Goal: Entertainment & Leisure: Browse casually

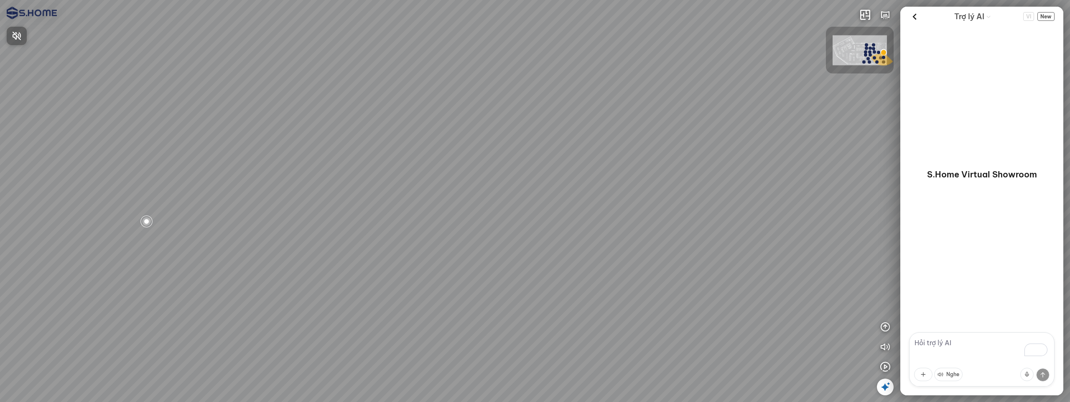
drag, startPoint x: 613, startPoint y: 186, endPoint x: 471, endPoint y: 153, distance: 146.8
click at [471, 153] on div at bounding box center [535, 201] width 1070 height 402
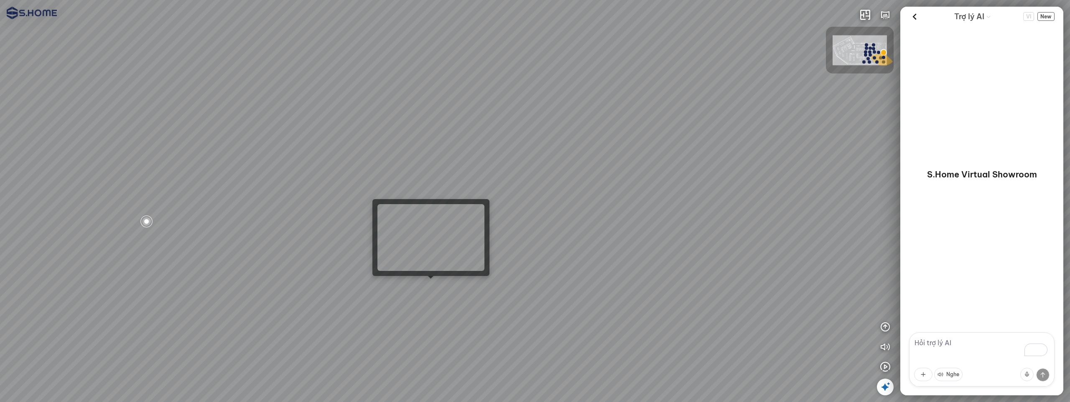
click at [425, 286] on div at bounding box center [535, 201] width 1070 height 402
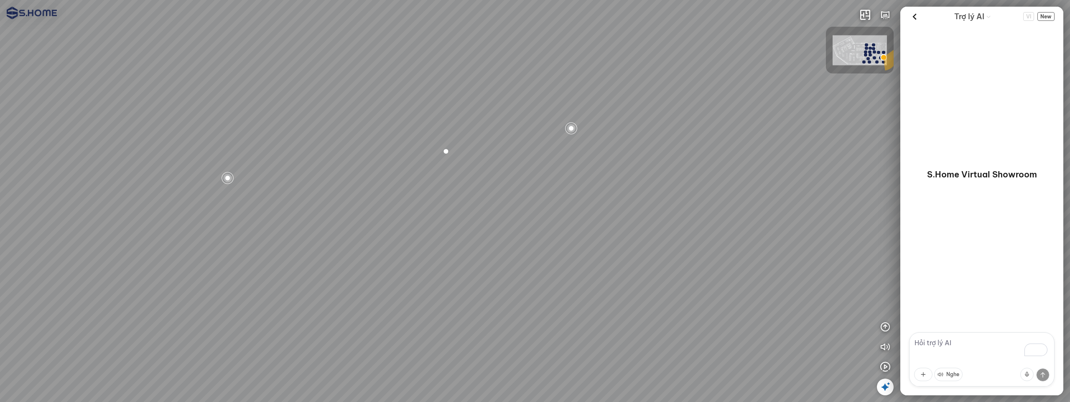
drag, startPoint x: 668, startPoint y: 207, endPoint x: 444, endPoint y: 234, distance: 226.0
click at [444, 234] on div at bounding box center [535, 201] width 1070 height 402
drag, startPoint x: 573, startPoint y: 226, endPoint x: 267, endPoint y: 224, distance: 306.7
click at [267, 224] on div at bounding box center [535, 201] width 1070 height 402
drag, startPoint x: 526, startPoint y: 225, endPoint x: 557, endPoint y: 291, distance: 72.9
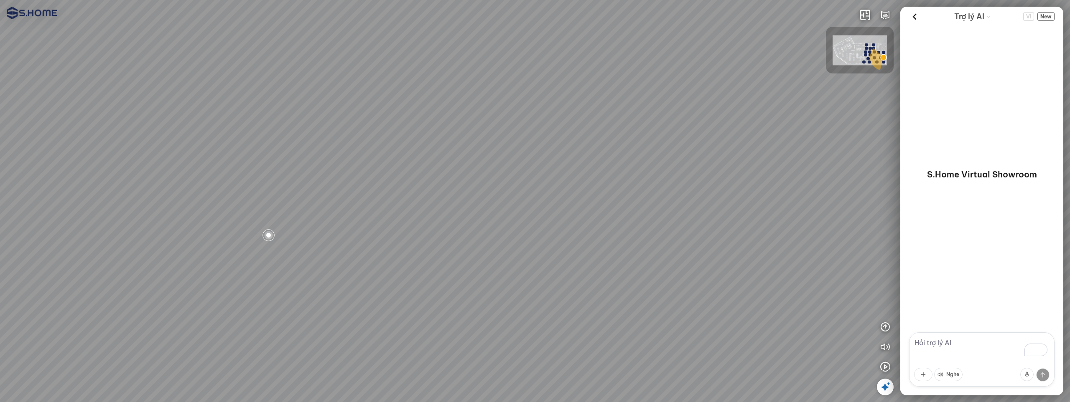
click at [435, 249] on div at bounding box center [535, 201] width 1070 height 402
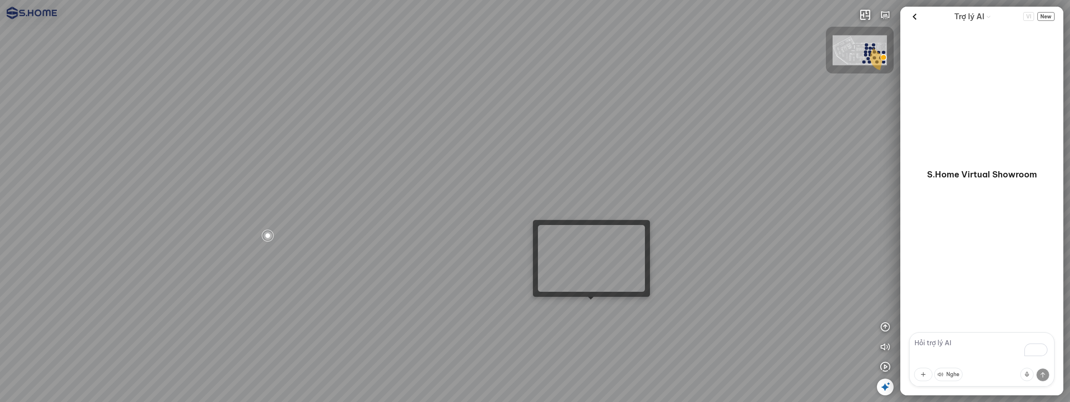
click at [594, 310] on div at bounding box center [535, 201] width 1070 height 402
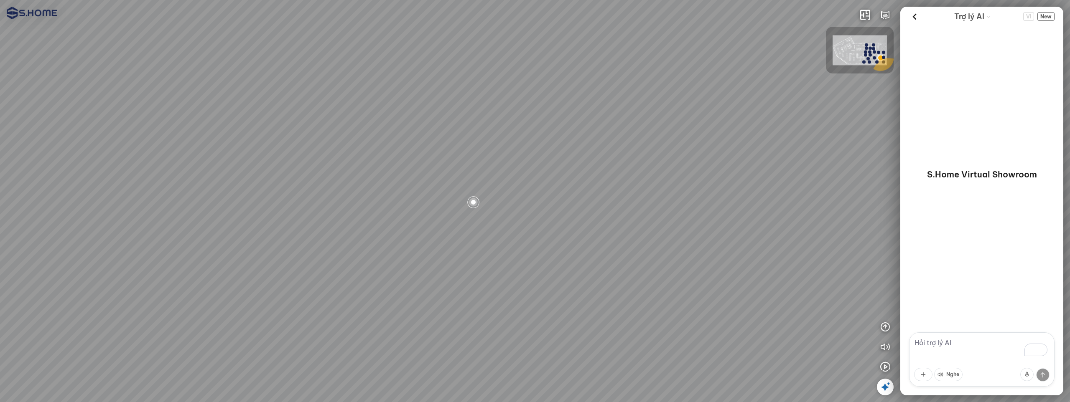
drag, startPoint x: 649, startPoint y: 209, endPoint x: 538, endPoint y: 268, distance: 125.8
click at [538, 268] on div at bounding box center [535, 201] width 1070 height 402
drag, startPoint x: 550, startPoint y: 280, endPoint x: 315, endPoint y: 150, distance: 268.6
click at [318, 150] on div at bounding box center [535, 201] width 1070 height 402
drag, startPoint x: 605, startPoint y: 188, endPoint x: 443, endPoint y: 224, distance: 167.1
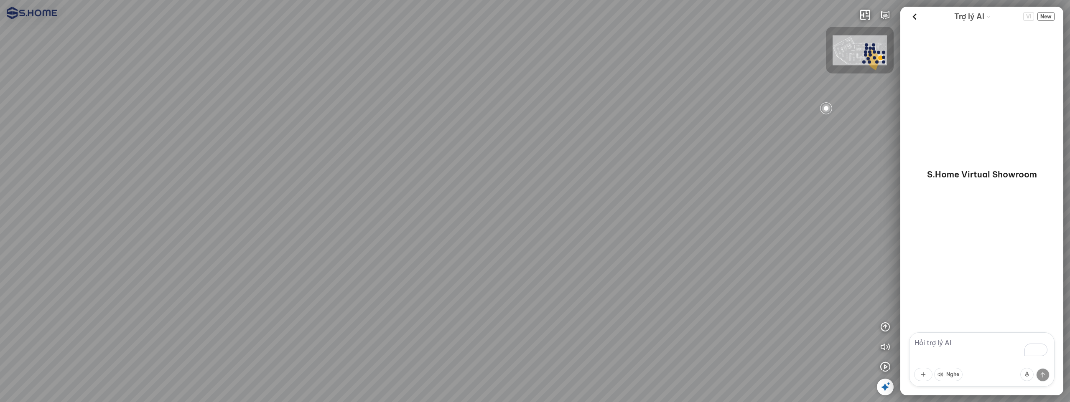
click at [443, 224] on div at bounding box center [535, 201] width 1070 height 402
drag, startPoint x: 650, startPoint y: 230, endPoint x: 602, endPoint y: 304, distance: 88.2
click at [602, 304] on div at bounding box center [535, 201] width 1070 height 402
drag, startPoint x: 588, startPoint y: 225, endPoint x: 608, endPoint y: 174, distance: 54.9
click at [754, 178] on div at bounding box center [535, 201] width 1070 height 402
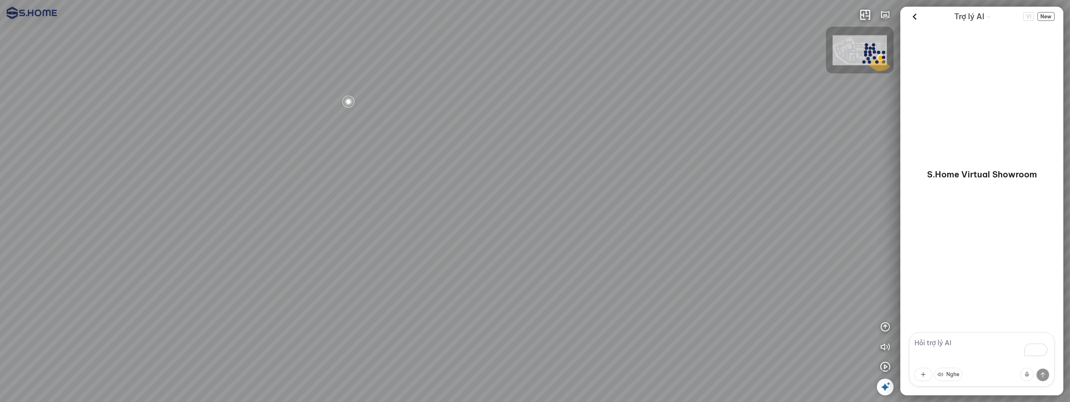
drag, startPoint x: 602, startPoint y: 171, endPoint x: 731, endPoint y: 199, distance: 132.4
click at [731, 199] on div at bounding box center [535, 201] width 1070 height 402
drag, startPoint x: 650, startPoint y: 237, endPoint x: 339, endPoint y: 206, distance: 312.4
click at [339, 206] on div at bounding box center [535, 201] width 1070 height 402
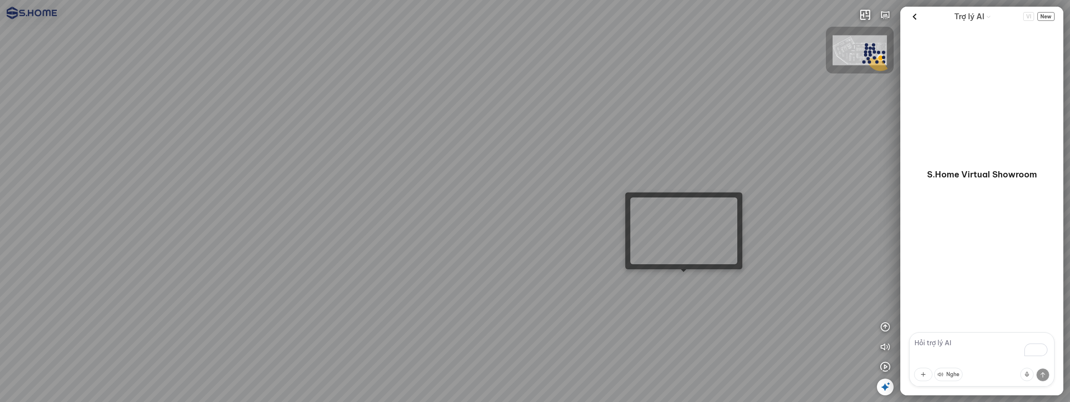
click at [678, 277] on div at bounding box center [535, 201] width 1070 height 402
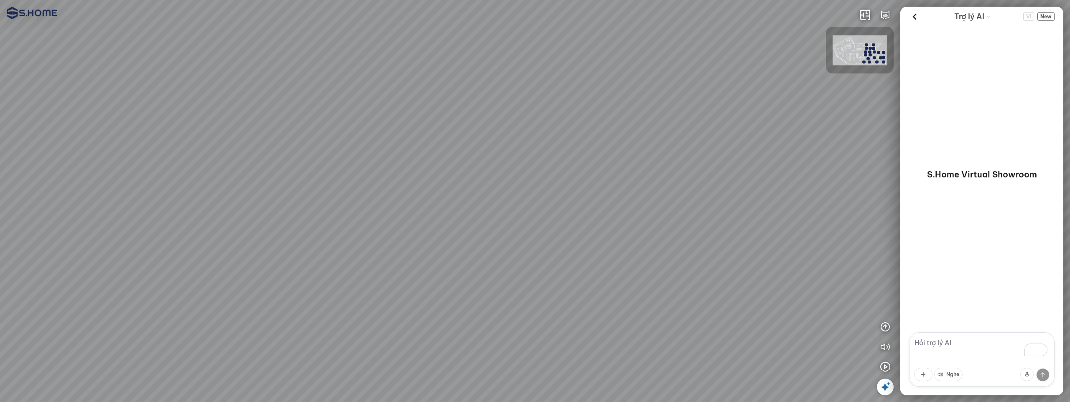
drag, startPoint x: 610, startPoint y: 232, endPoint x: 407, endPoint y: 289, distance: 210.6
click at [407, 289] on div at bounding box center [535, 201] width 1070 height 402
drag, startPoint x: 552, startPoint y: 265, endPoint x: 524, endPoint y: 274, distance: 30.3
click at [524, 274] on div at bounding box center [535, 201] width 1070 height 402
drag, startPoint x: 524, startPoint y: 138, endPoint x: 641, endPoint y: 163, distance: 119.7
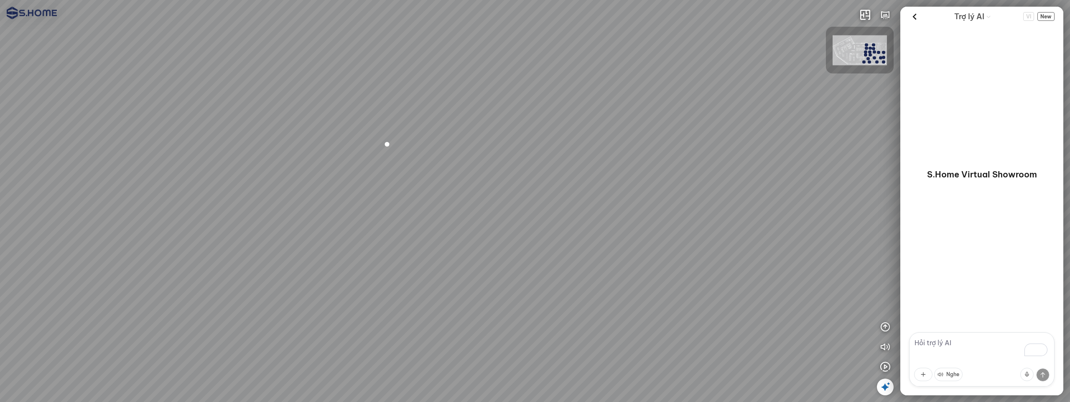
click at [435, 150] on div at bounding box center [535, 201] width 1070 height 402
drag, startPoint x: 556, startPoint y: 185, endPoint x: 434, endPoint y: 214, distance: 125.4
click at [407, 209] on div at bounding box center [535, 201] width 1070 height 402
drag, startPoint x: 618, startPoint y: 203, endPoint x: 593, endPoint y: 196, distance: 26.9
click at [455, 191] on div at bounding box center [535, 201] width 1070 height 402
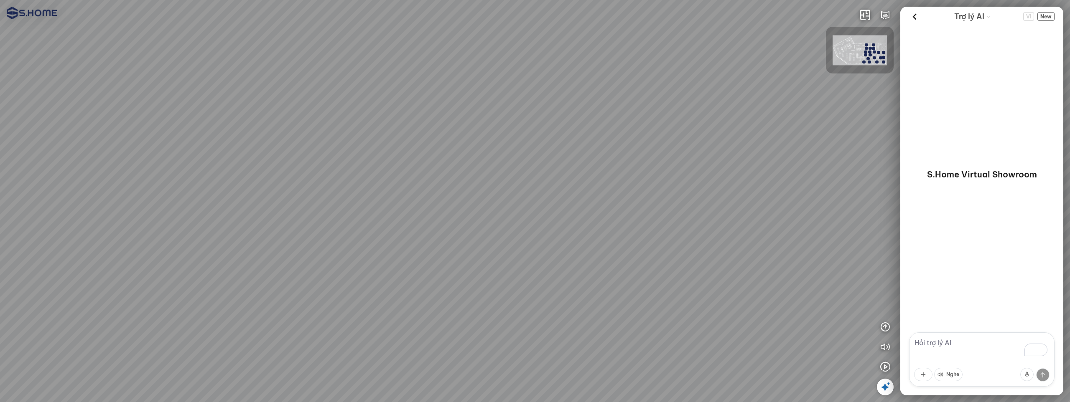
drag, startPoint x: 661, startPoint y: 196, endPoint x: 612, endPoint y: 214, distance: 52.7
click at [612, 214] on div at bounding box center [535, 201] width 1070 height 402
drag, startPoint x: 471, startPoint y: 184, endPoint x: 776, endPoint y: 220, distance: 306.7
click at [776, 220] on div at bounding box center [535, 201] width 1070 height 402
